Goal: Communication & Community: Share content

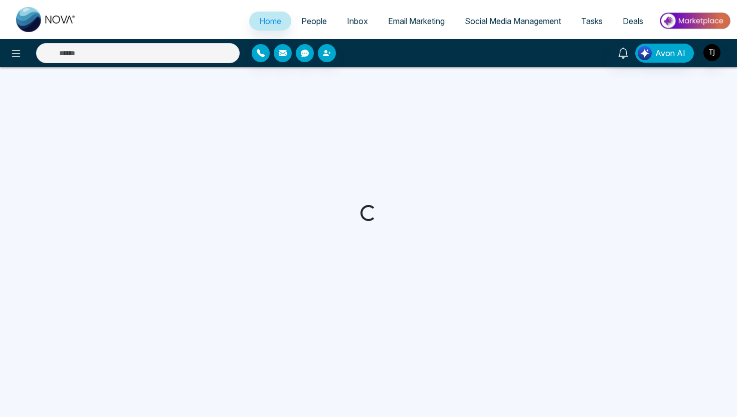
select select "*"
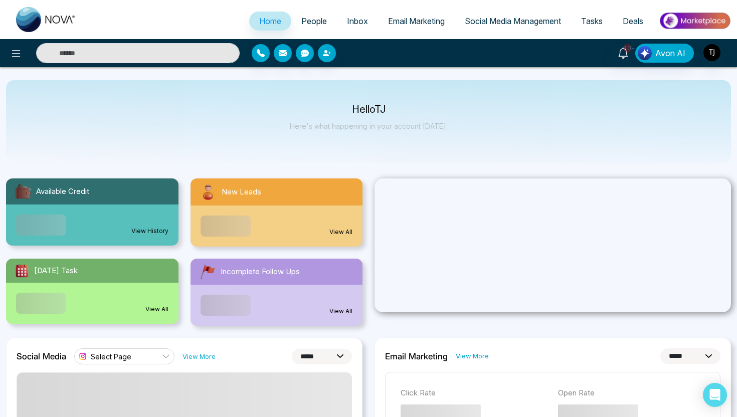
click at [317, 24] on span "People" at bounding box center [314, 21] width 26 height 10
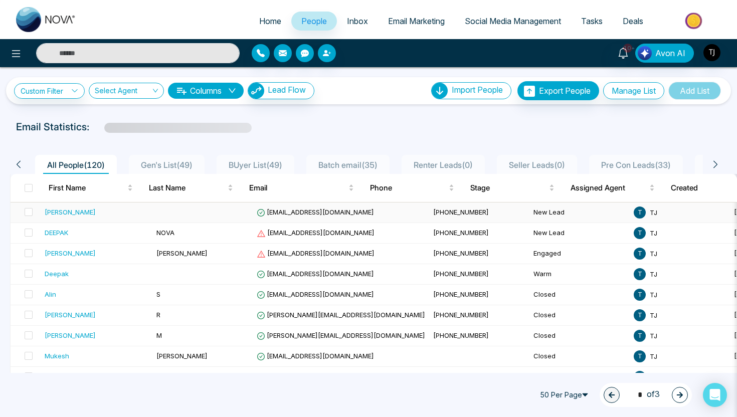
click at [119, 216] on div "[PERSON_NAME]" at bounding box center [97, 212] width 104 height 10
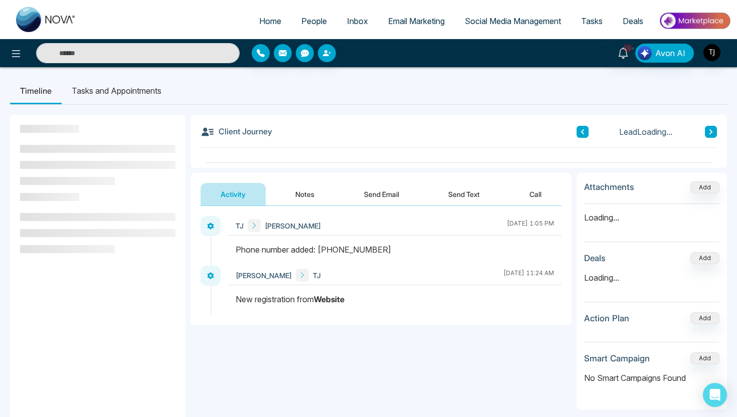
click at [456, 190] on button "Send Text" at bounding box center [464, 194] width 72 height 23
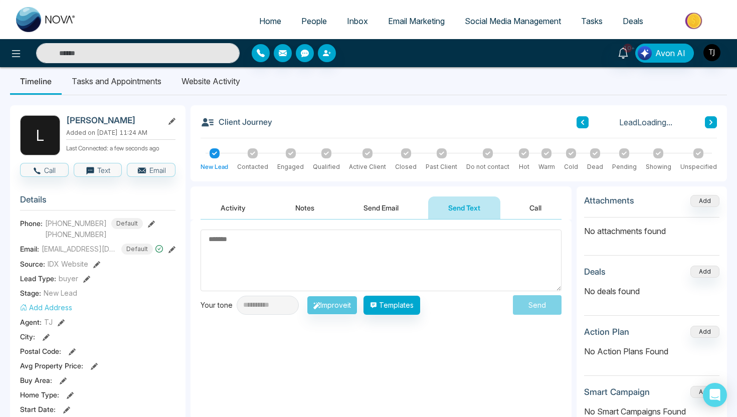
scroll to position [11, 0]
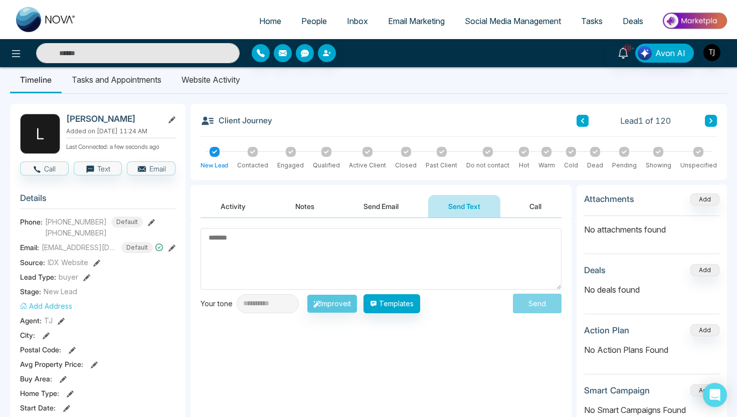
click at [242, 204] on button "Activity" at bounding box center [232, 206] width 65 height 23
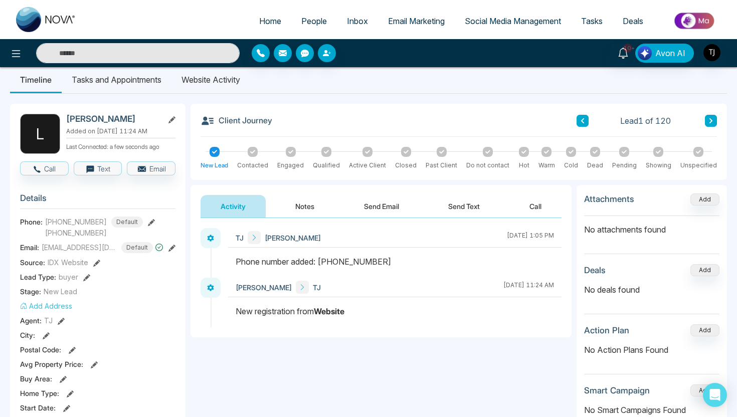
click at [455, 206] on button "Send Text" at bounding box center [464, 206] width 72 height 23
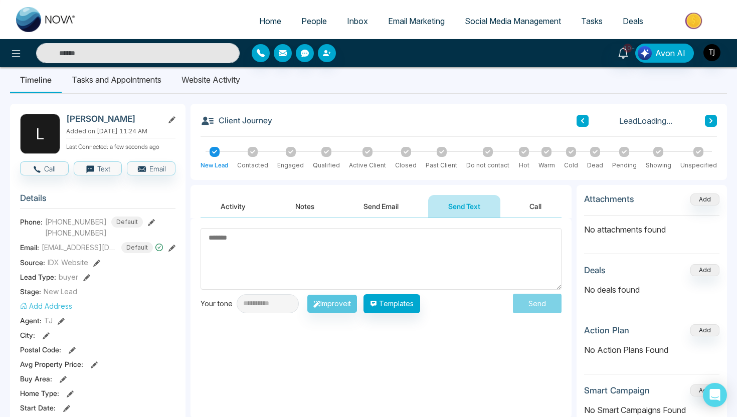
click at [396, 210] on button "Send Email" at bounding box center [380, 206] width 75 height 23
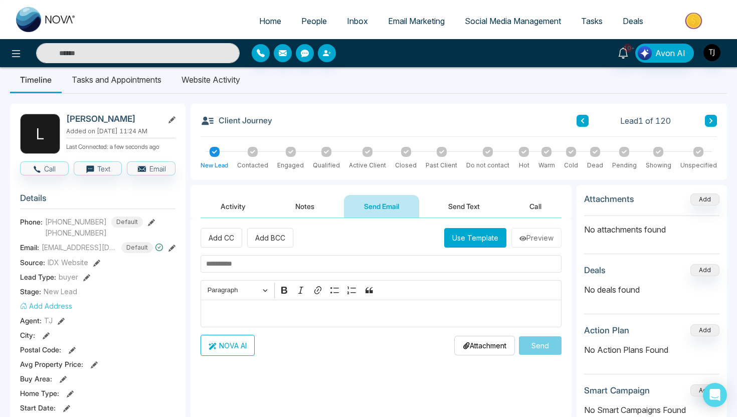
click at [237, 202] on button "Activity" at bounding box center [232, 206] width 65 height 23
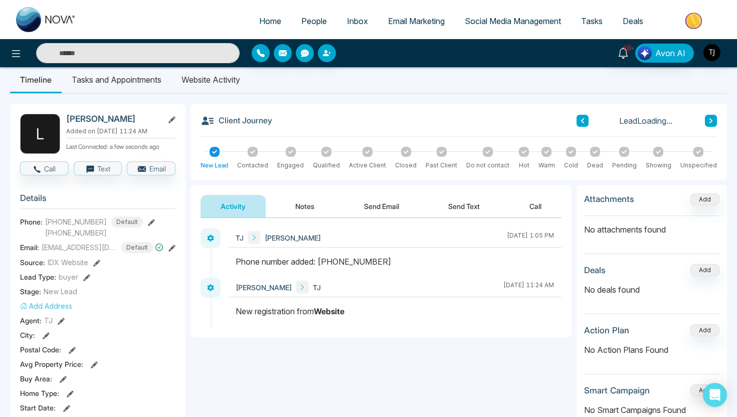
click at [462, 214] on button "Send Text" at bounding box center [464, 206] width 72 height 23
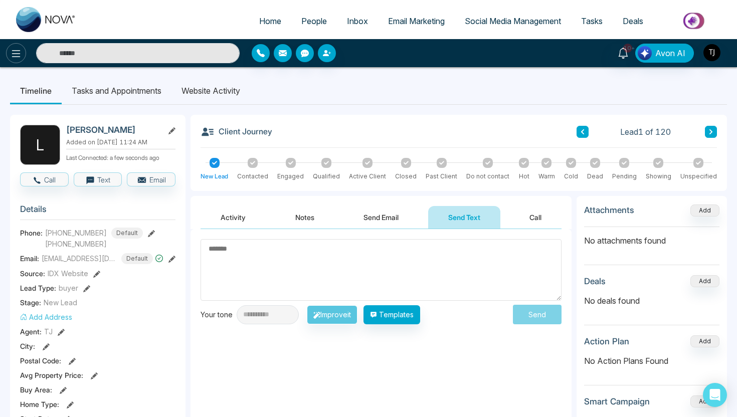
click at [10, 50] on icon at bounding box center [16, 54] width 12 height 12
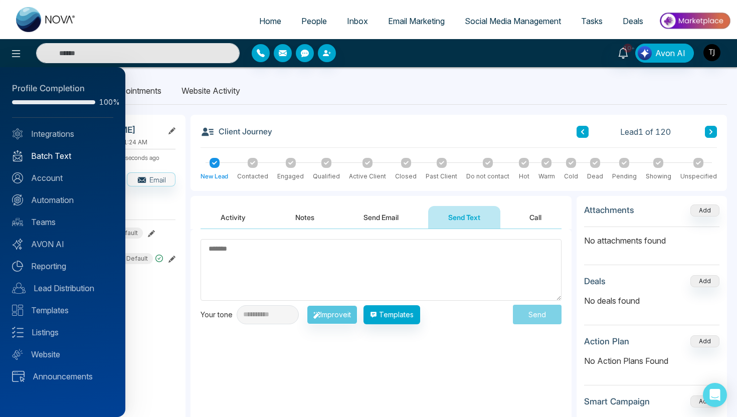
click at [69, 156] on link "Batch Text" at bounding box center [62, 156] width 101 height 12
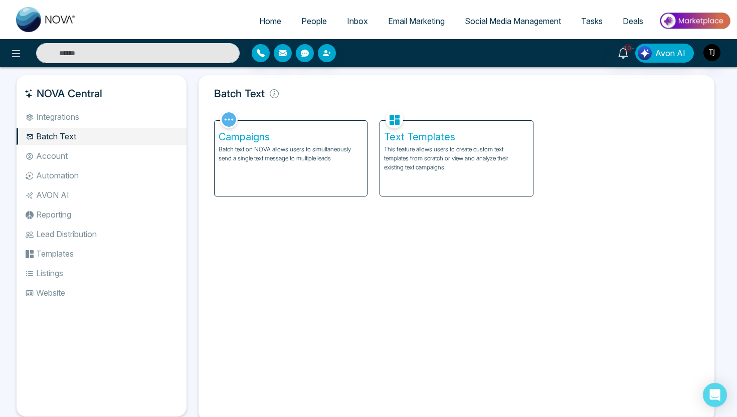
click at [322, 157] on p "Batch text on NOVA allows users to simultaneously send a single text message to…" at bounding box center [291, 154] width 144 height 18
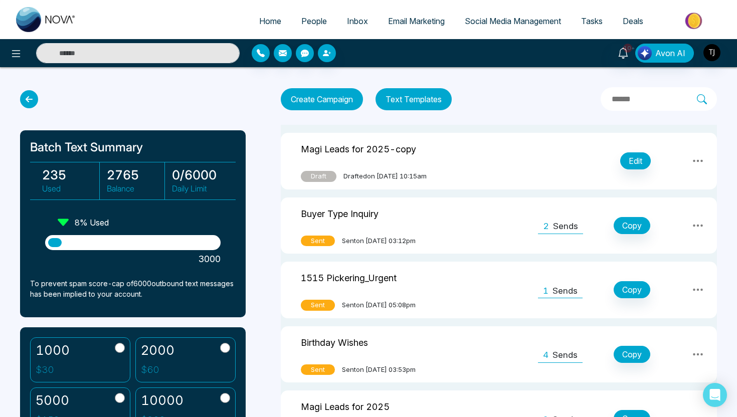
click at [435, 239] on div "Sent Sent on [DATE] 03:12pm" at bounding box center [368, 241] width 134 height 11
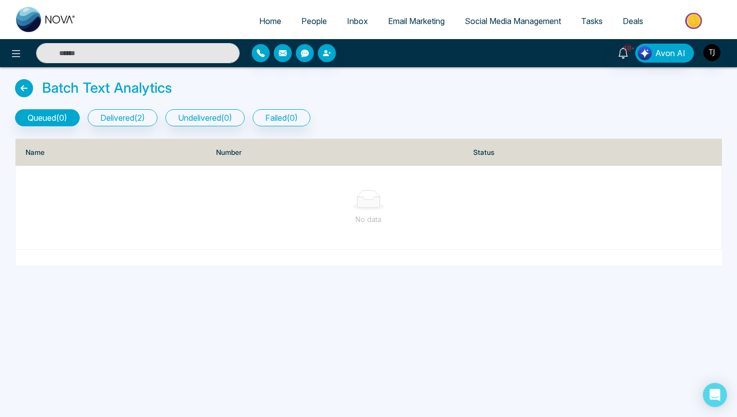
click at [31, 92] on icon at bounding box center [24, 88] width 18 height 18
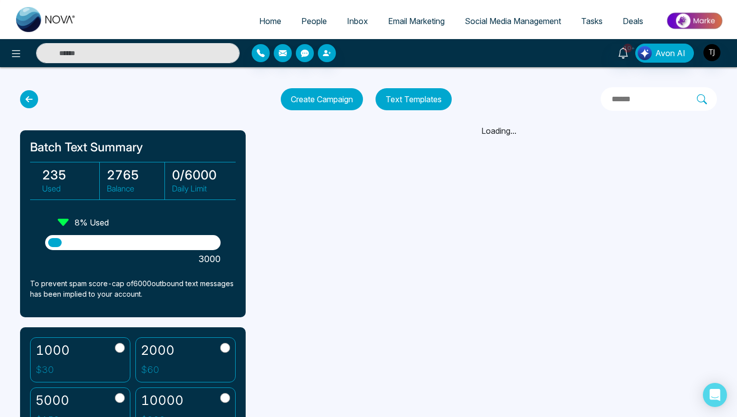
click at [30, 108] on icon at bounding box center [29, 99] width 18 height 18
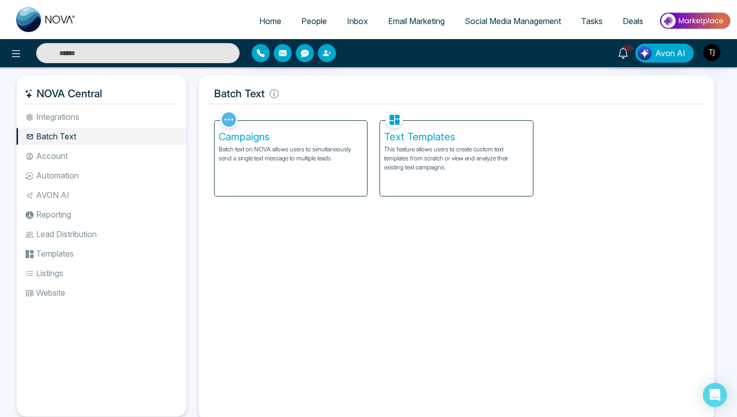
click at [468, 150] on p "This feature allows users to create custom text templates from scratch or view …" at bounding box center [456, 158] width 144 height 27
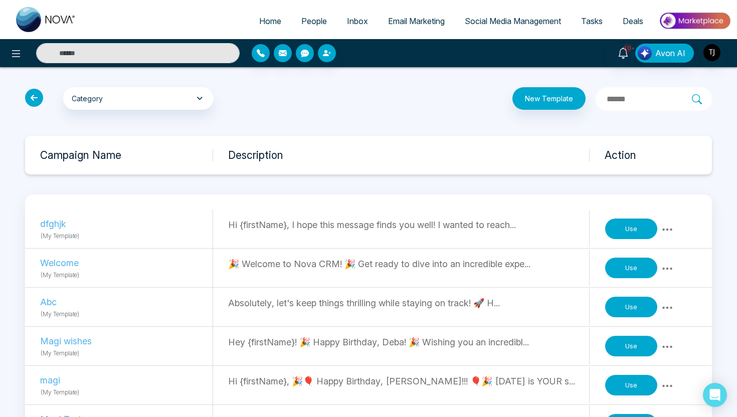
click at [642, 238] on button "Use" at bounding box center [631, 229] width 52 height 21
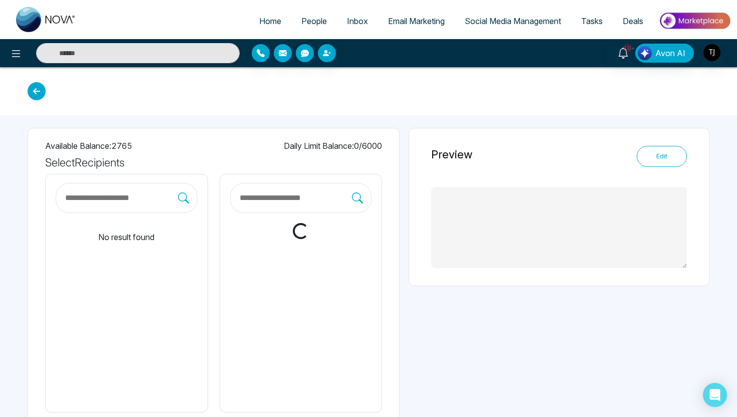
type textarea "**********"
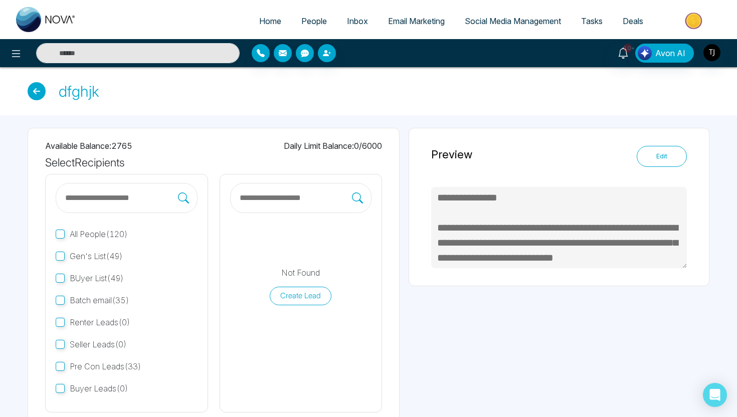
scroll to position [45, 0]
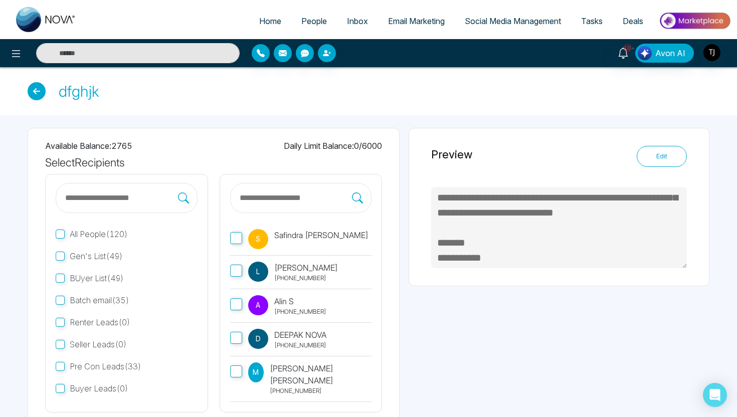
click at [673, 164] on button "Edit" at bounding box center [662, 156] width 50 height 21
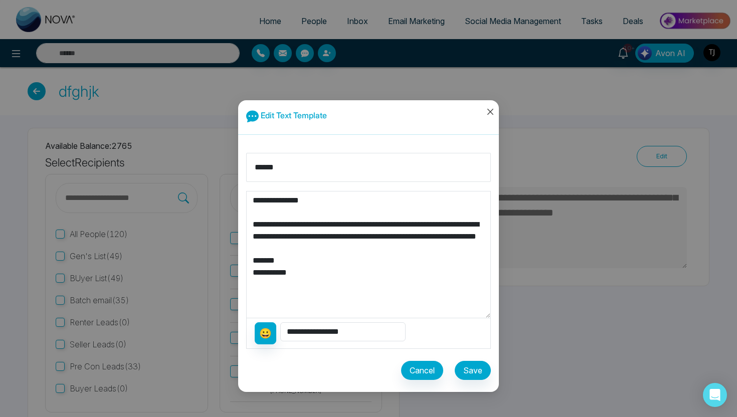
click at [487, 110] on icon "close" at bounding box center [490, 112] width 8 height 8
